Goal: Answer question/provide support

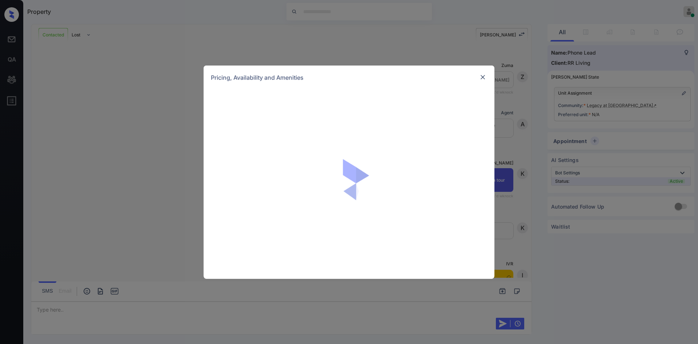
scroll to position [151, 0]
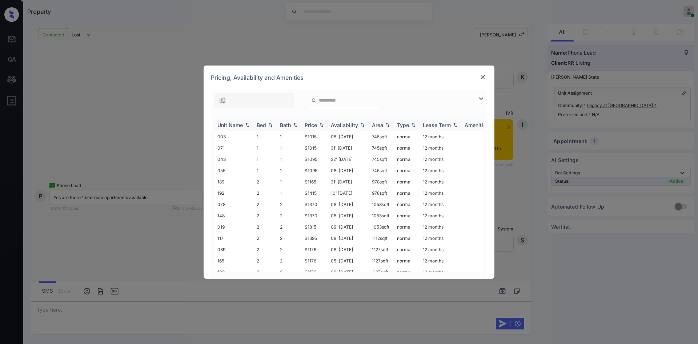
click at [314, 127] on div "Price" at bounding box center [311, 125] width 12 height 6
click at [309, 139] on td "$1015" at bounding box center [315, 136] width 26 height 11
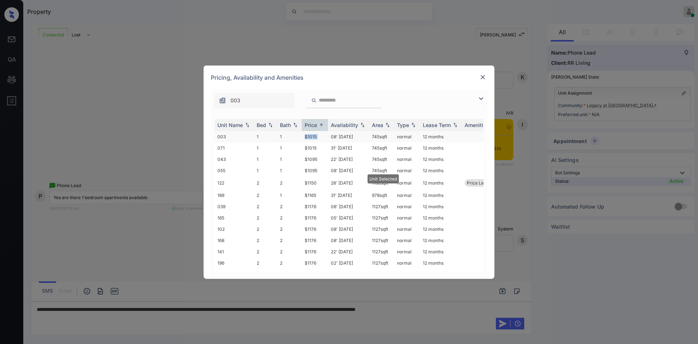
click at [309, 139] on td "$1015" at bounding box center [315, 136] width 26 height 11
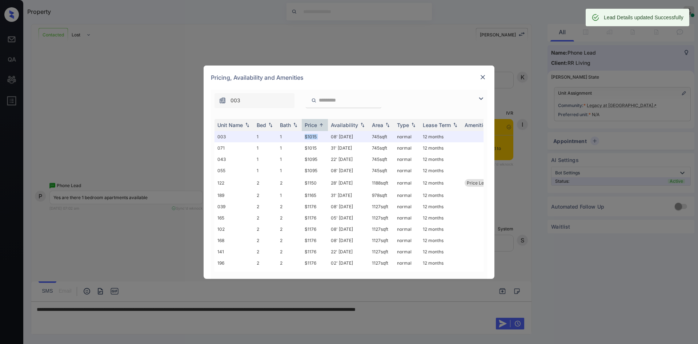
click at [481, 79] on img at bounding box center [482, 76] width 7 height 7
